Goal: Task Accomplishment & Management: Manage account settings

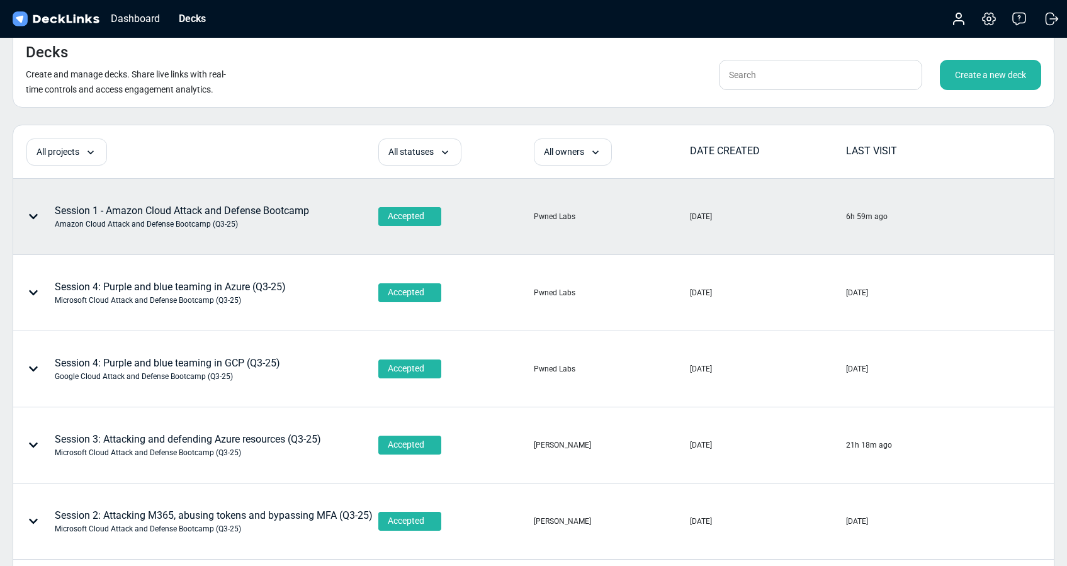
click at [292, 221] on div "Amazon Cloud Attack and Defense Bootcamp (Q3-25)" at bounding box center [182, 223] width 254 height 11
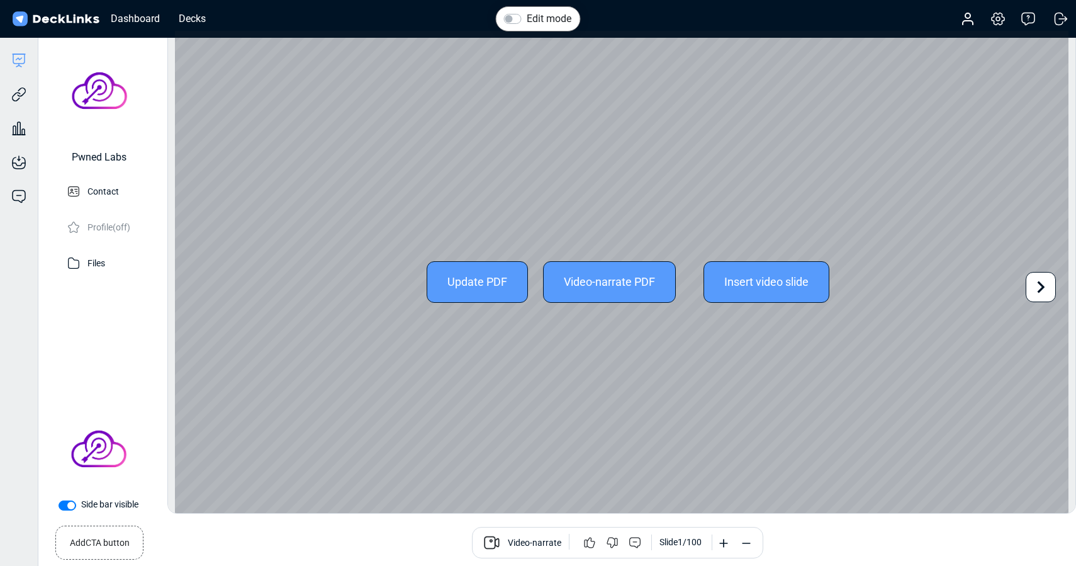
click at [470, 284] on div "Update PDF" at bounding box center [477, 282] width 101 height 42
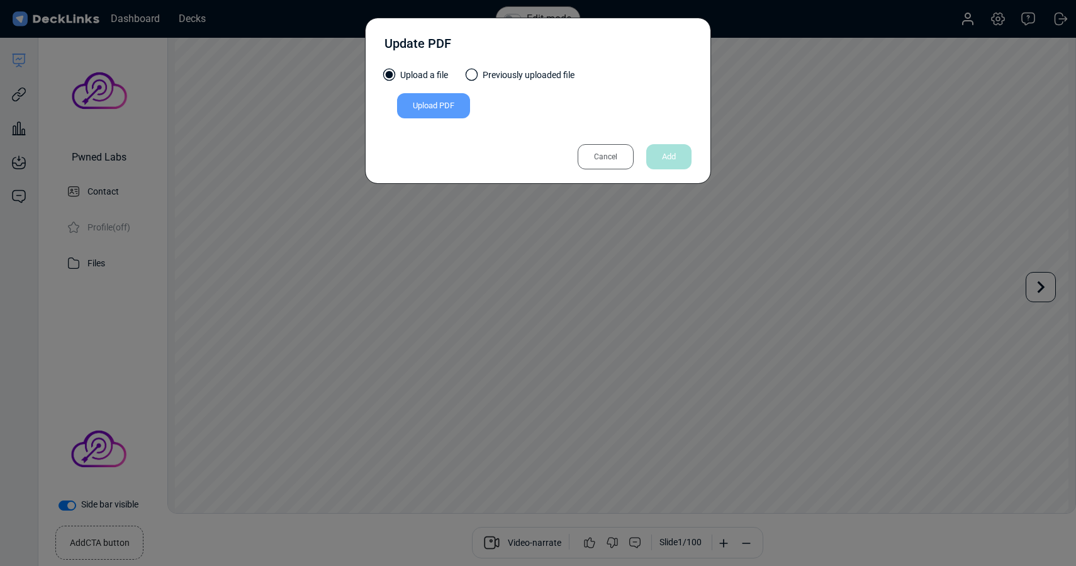
click at [430, 105] on div "Upload PDF" at bounding box center [433, 105] width 73 height 25
click at [0, 0] on input "Upload PDF" at bounding box center [0, 0] width 0 height 0
click at [424, 108] on div "Upload PDF" at bounding box center [433, 105] width 73 height 25
click at [0, 0] on input "Upload PDF" at bounding box center [0, 0] width 0 height 0
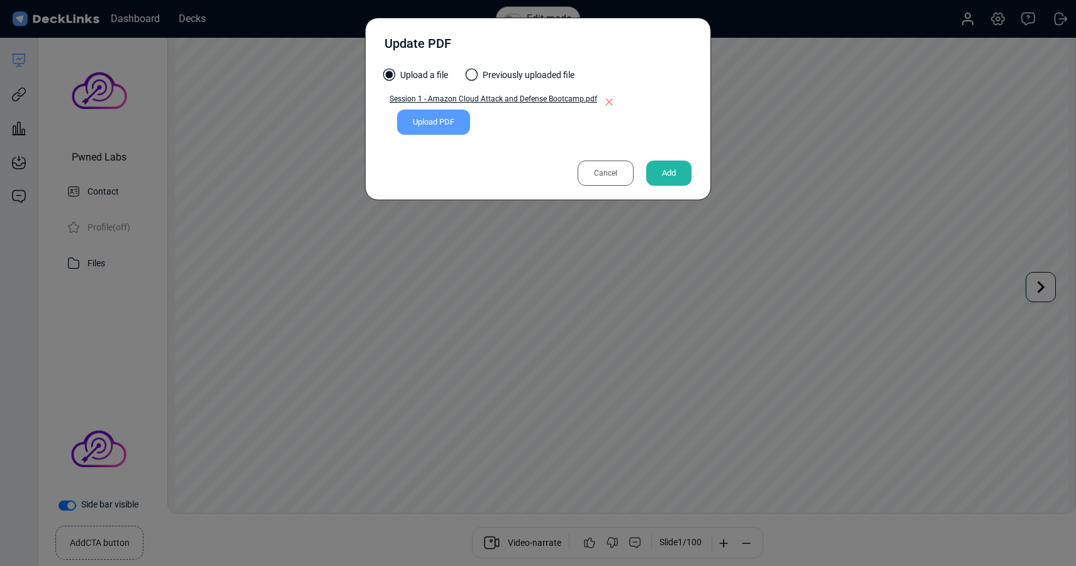
click at [670, 169] on div "Add" at bounding box center [668, 173] width 45 height 25
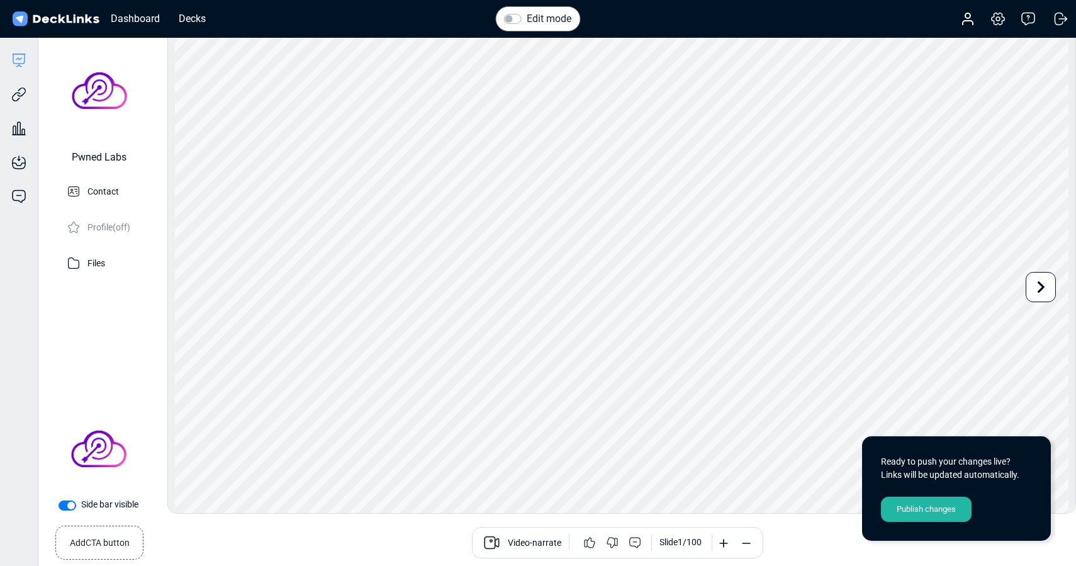
click at [928, 509] on div "Publish changes" at bounding box center [926, 509] width 91 height 25
